Goal: Information Seeking & Learning: Learn about a topic

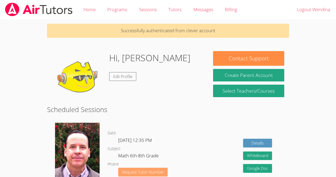
click at [147, 170] on span "Request Tutor Number" at bounding box center [143, 172] width 42 height 4
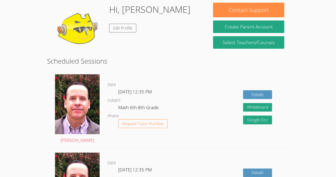
scroll to position [30, 0]
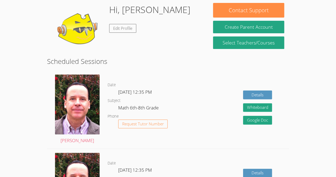
click at [146, 103] on dl "Date Wed Oct 8, 12:35 PM Subject Math 6th-8th Grade Phone Request Tutor Number" at bounding box center [150, 109] width 85 height 55
click at [177, 119] on dl "Date Wed Oct 8, 12:35 PM Subject Math 6th-8th Grade Phone Request Tutor Number" at bounding box center [150, 109] width 85 height 55
click at [196, 103] on div "Details Whiteboard Hidden Google Doc" at bounding box center [240, 109] width 97 height 78
click at [134, 89] on span "[DATE] 12:35 PM" at bounding box center [135, 92] width 34 height 6
click at [120, 103] on dt "Subject" at bounding box center [114, 100] width 13 height 7
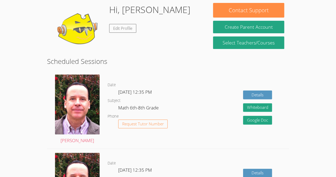
click at [101, 107] on div "[PERSON_NAME]" at bounding box center [77, 109] width 61 height 78
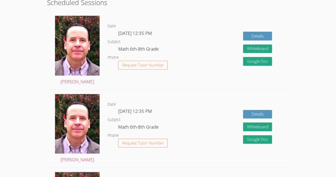
scroll to position [94, 0]
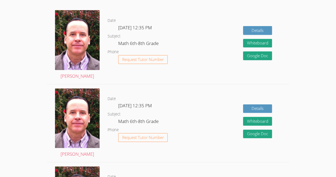
click at [139, 125] on dd "Math 6th-8th Grade" at bounding box center [138, 121] width 41 height 9
click at [141, 100] on dl "Date Fri Oct 10, 12:35 PM Subject Math 6th-8th Grade Phone Request Tutor Number" at bounding box center [150, 122] width 85 height 55
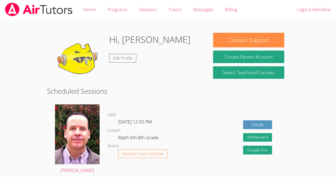
click at [145, 122] on span "[DATE] 12:35 PM" at bounding box center [135, 121] width 34 height 6
click at [132, 59] on link "Edit Profile" at bounding box center [122, 58] width 27 height 9
click at [86, 148] on img at bounding box center [77, 134] width 45 height 60
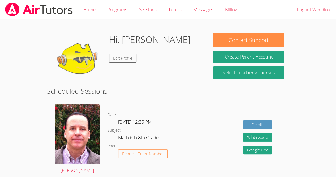
click at [119, 120] on span "[DATE] 12:35 PM" at bounding box center [135, 121] width 34 height 6
click at [152, 136] on dd "Math 6th-8th Grade" at bounding box center [138, 138] width 41 height 9
click at [185, 147] on dl "Date Wed Oct 8, 12:35 PM Subject Math 6th-8th Grade Phone Request Tutor Number" at bounding box center [150, 138] width 85 height 55
click at [148, 130] on dl "Date Wed Oct 8, 12:35 PM Subject Math 6th-8th Grade Phone Request Tutor Number" at bounding box center [150, 138] width 85 height 55
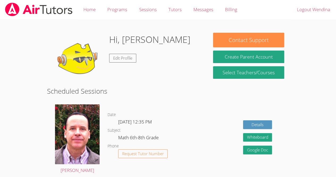
click at [157, 127] on dl "Date Wed Oct 8, 12:35 PM Subject Math 6th-8th Grade Phone Request Tutor Number" at bounding box center [150, 138] width 85 height 55
click at [185, 131] on dl "Date Wed Oct 8, 12:35 PM Subject Math 6th-8th Grade Phone Request Tutor Number" at bounding box center [150, 138] width 85 height 55
click at [193, 137] on div "Details Whiteboard Hidden Google Doc" at bounding box center [240, 139] width 97 height 78
click at [195, 140] on div "Details Whiteboard Hidden Google Doc" at bounding box center [240, 139] width 97 height 78
click at [194, 141] on div "Details Whiteboard Hidden Google Doc" at bounding box center [240, 139] width 97 height 78
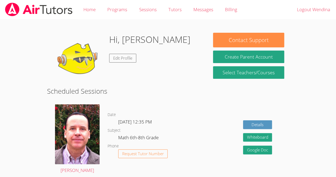
click at [198, 141] on div "Details Whiteboard Hidden Google Doc" at bounding box center [240, 139] width 97 height 78
click at [192, 144] on div "Details Whiteboard Hidden Google Doc" at bounding box center [240, 139] width 97 height 78
click at [191, 144] on dl "Date Wed Oct 8, 12:35 PM Subject Math 6th-8th Grade Phone Request Tutor Number" at bounding box center [150, 138] width 85 height 55
click at [182, 145] on dl "Date Wed Oct 8, 12:35 PM Subject Math 6th-8th Grade Phone Request Tutor Number" at bounding box center [150, 138] width 85 height 55
click at [191, 137] on dl "Date Wed Oct 8, 12:35 PM Subject Math 6th-8th Grade Phone Request Tutor Number" at bounding box center [150, 138] width 85 height 55
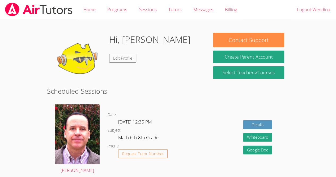
click at [190, 137] on dl "Date Wed Oct 8, 12:35 PM Subject Math 6th-8th Grade Phone Request Tutor Number" at bounding box center [150, 138] width 85 height 55
